Goal: Task Accomplishment & Management: Manage account settings

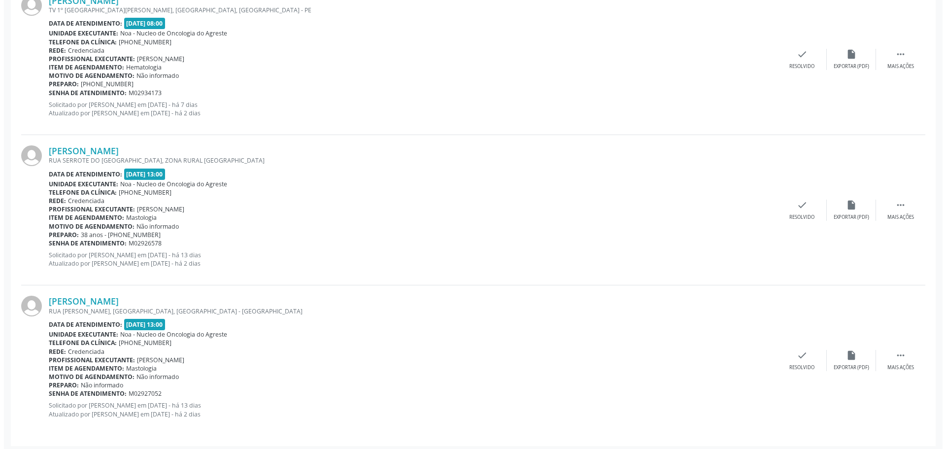
scroll to position [466, 0]
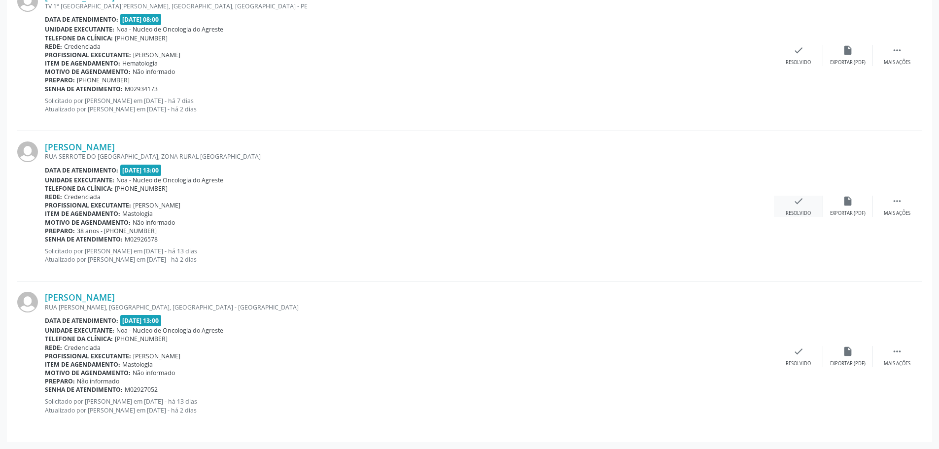
click at [806, 208] on div "check Resolvido" at bounding box center [798, 206] width 49 height 21
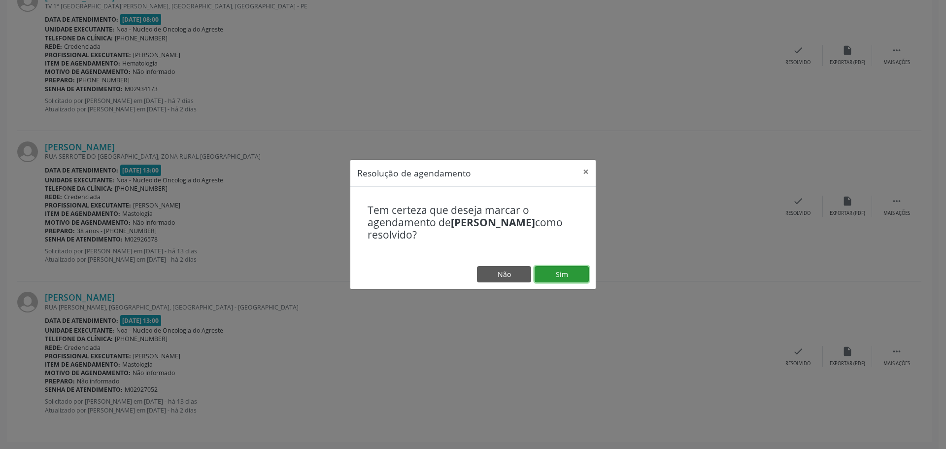
click at [564, 270] on button "Sim" at bounding box center [562, 274] width 54 height 17
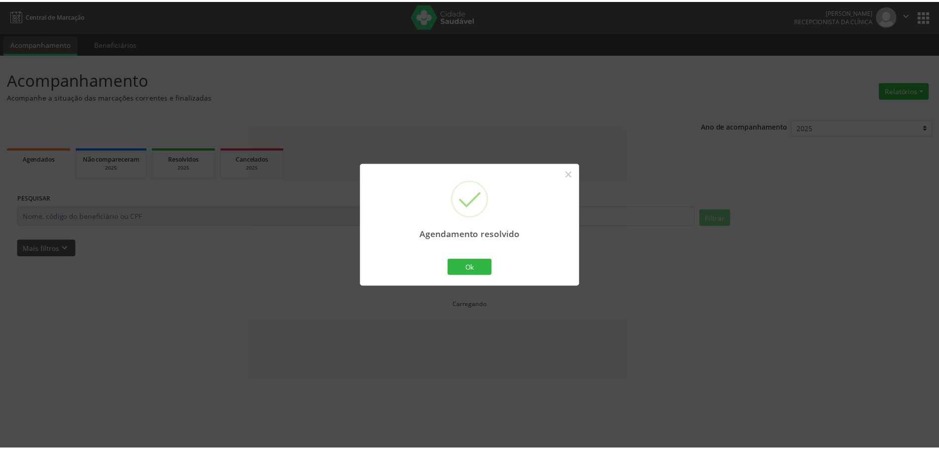
scroll to position [0, 0]
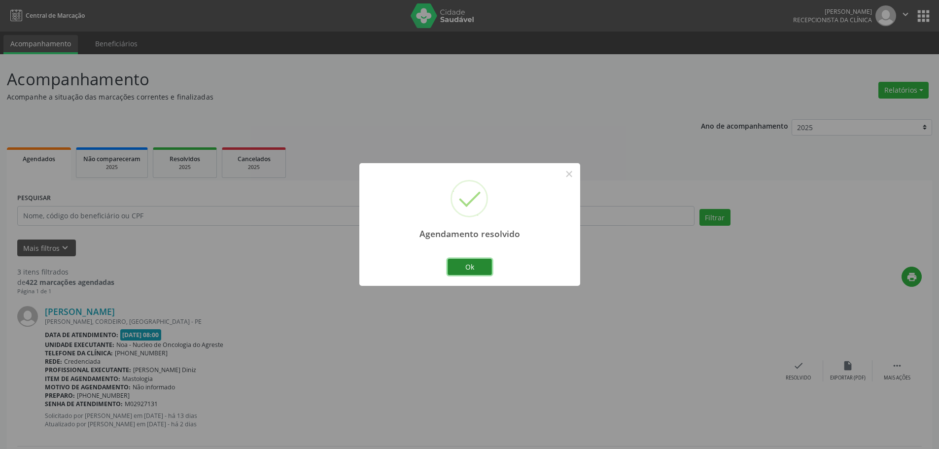
click at [483, 268] on button "Ok" at bounding box center [469, 267] width 44 height 17
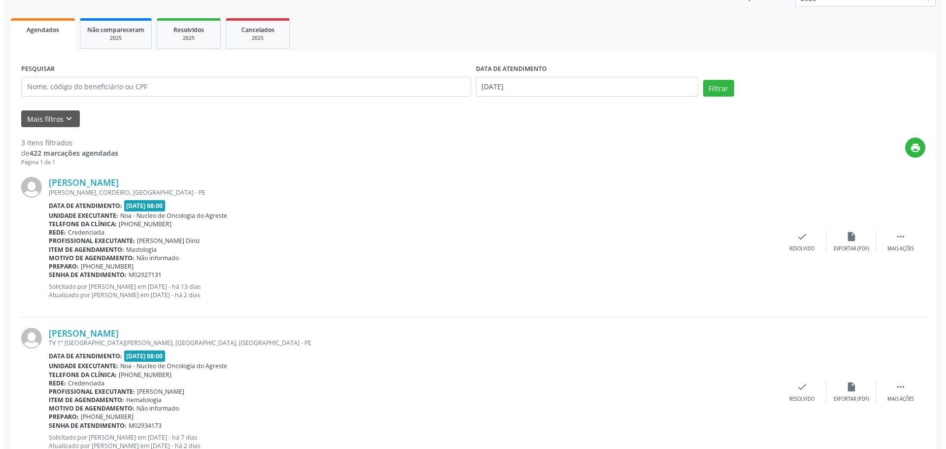
scroll to position [199, 0]
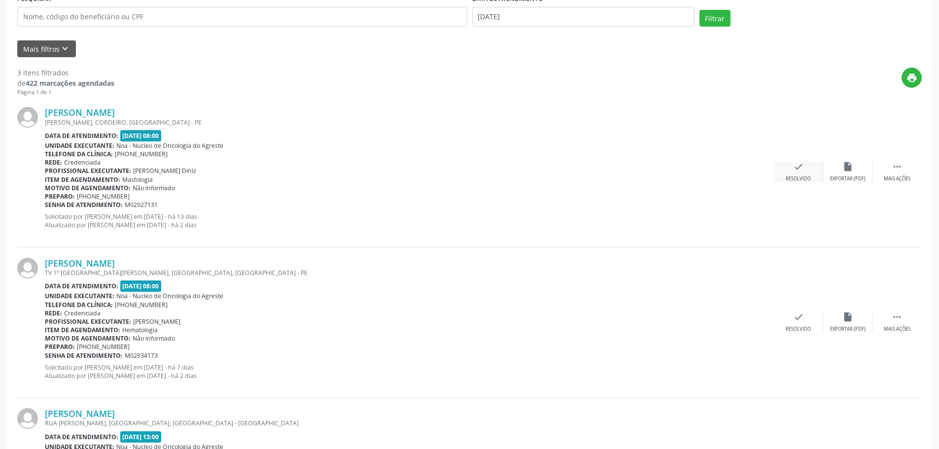
click at [802, 175] on div "Resolvido" at bounding box center [797, 178] width 25 height 7
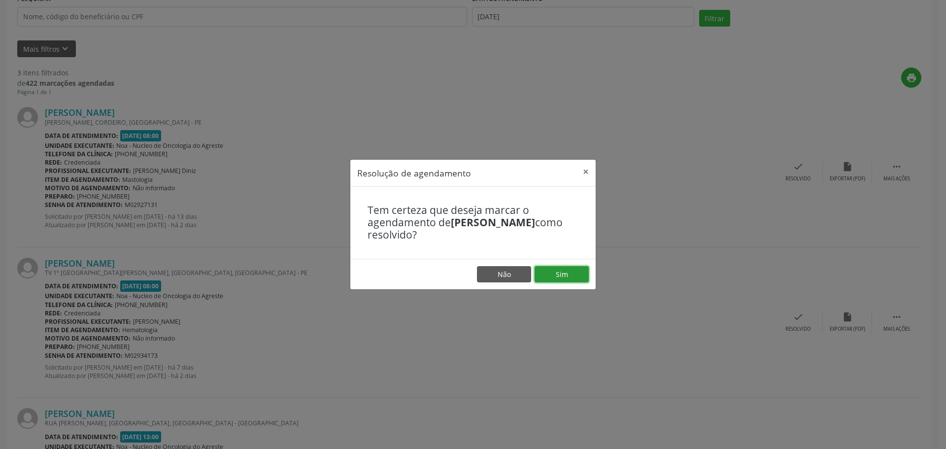
click at [547, 274] on button "Sim" at bounding box center [562, 274] width 54 height 17
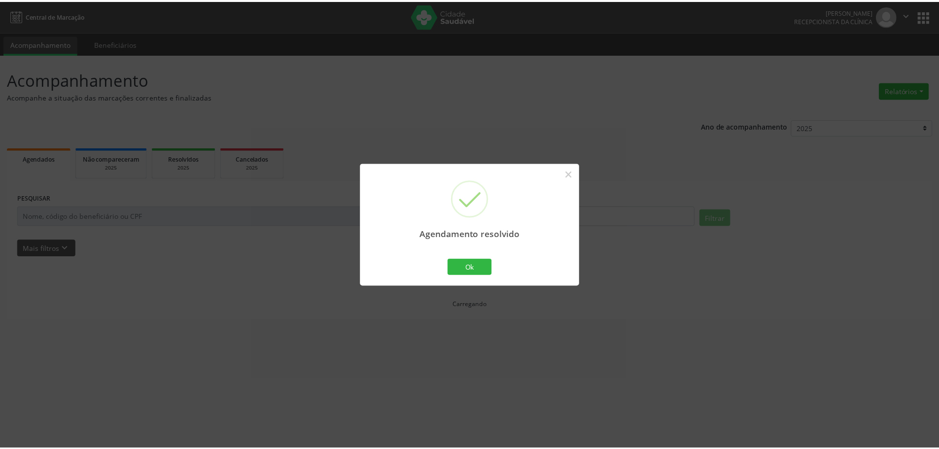
scroll to position [0, 0]
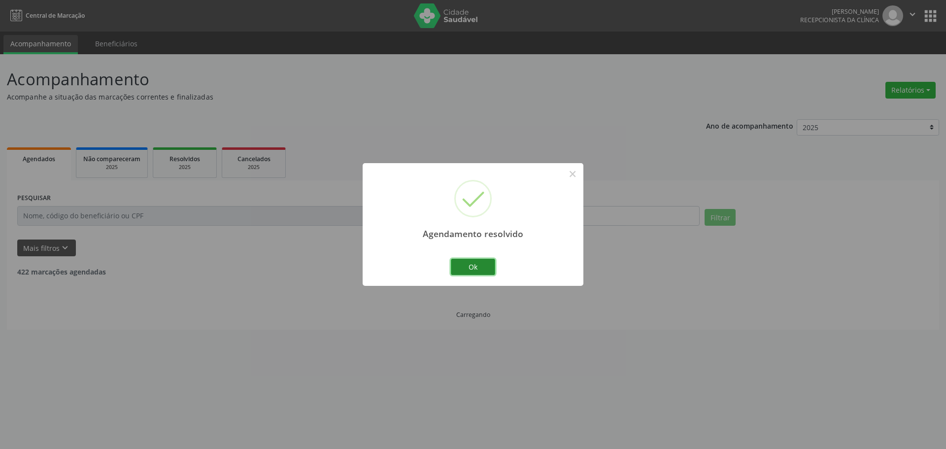
click at [484, 269] on button "Ok" at bounding box center [473, 267] width 44 height 17
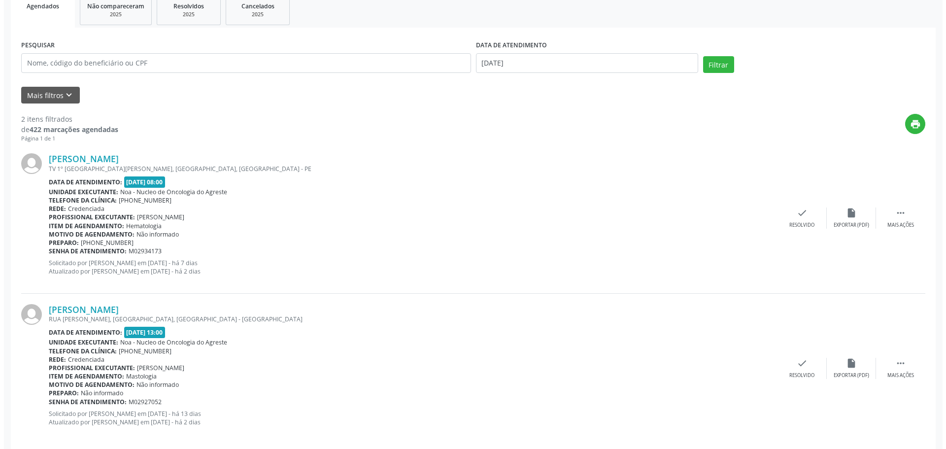
scroll to position [165, 0]
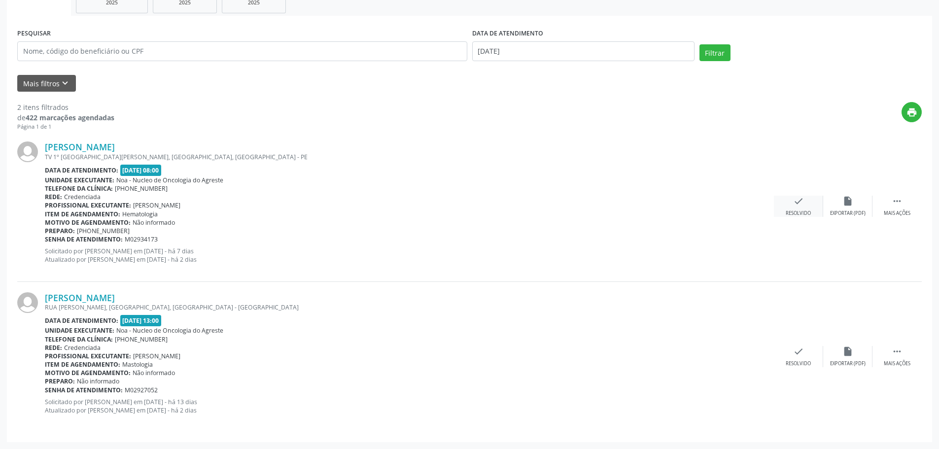
click at [806, 215] on div "Resolvido" at bounding box center [797, 213] width 25 height 7
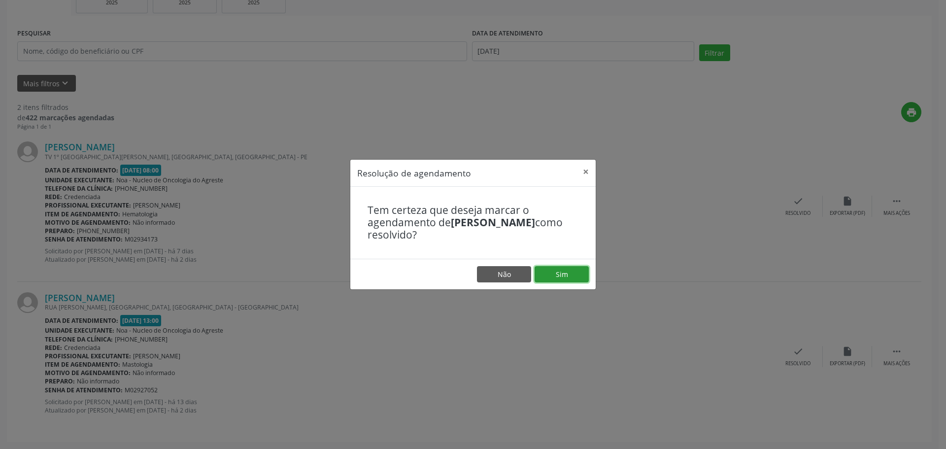
click at [583, 276] on button "Sim" at bounding box center [562, 274] width 54 height 17
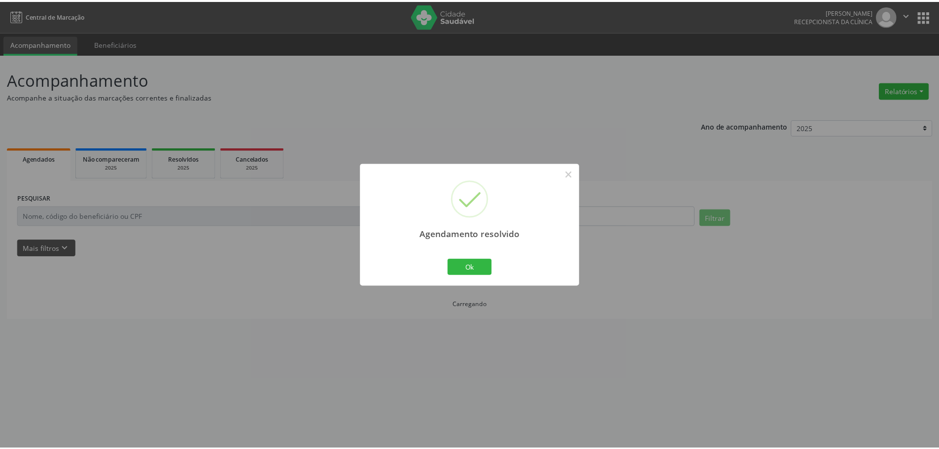
scroll to position [0, 0]
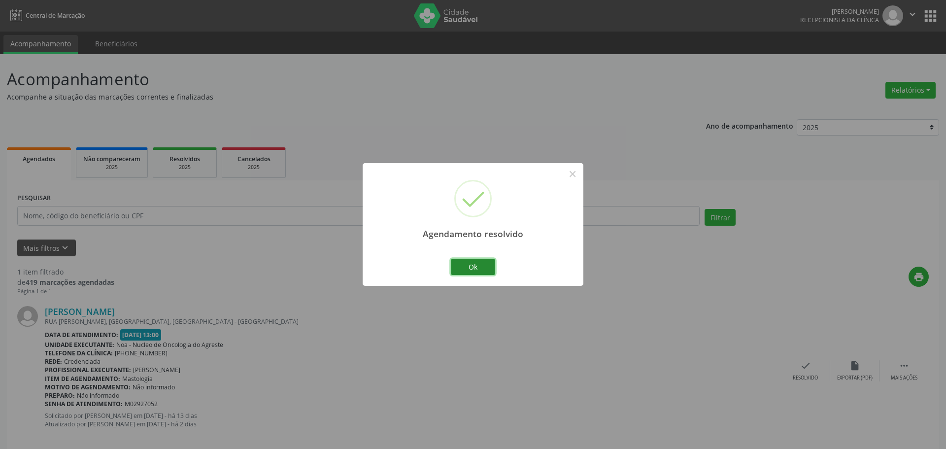
click at [470, 270] on button "Ok" at bounding box center [473, 267] width 44 height 17
